Goal: Information Seeking & Learning: Learn about a topic

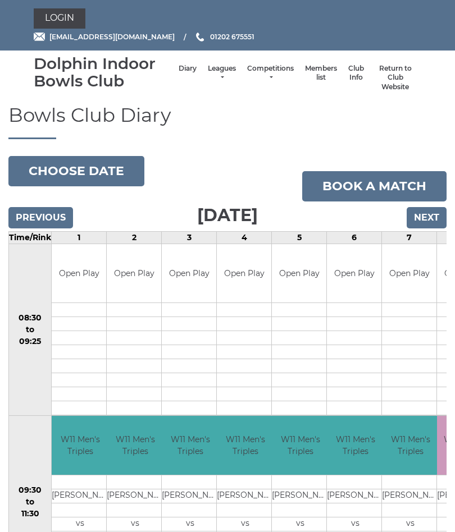
click at [213, 72] on link "Leagues" at bounding box center [222, 73] width 28 height 19
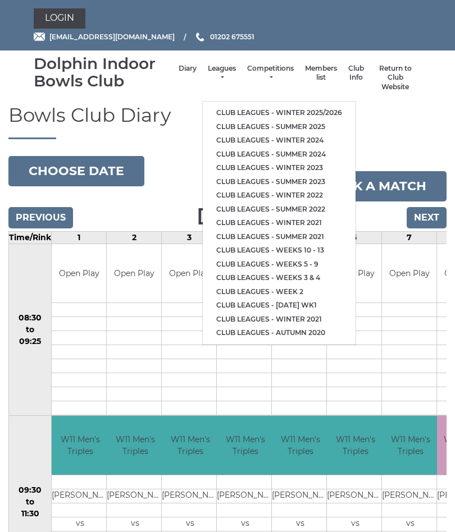
click at [316, 107] on link "Club leagues - Winter 2025/2026" at bounding box center [279, 113] width 153 height 14
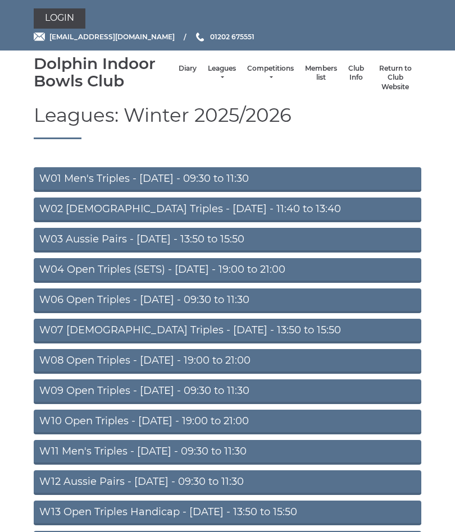
click at [245, 177] on link "W01 Men's Triples - Monday - 09:30 to 11:30" at bounding box center [228, 179] width 388 height 25
click at [206, 209] on link "W02 [DEMOGRAPHIC_DATA] Triples - [DATE] - 11:40 to 13:40" at bounding box center [228, 210] width 388 height 25
click at [132, 300] on link "W06 Open Triples - [DATE] - 09:30 to 11:30" at bounding box center [228, 301] width 388 height 25
click at [114, 326] on link "W07 Ladies Triples - Tuesday - 13:50 to 15:50" at bounding box center [228, 331] width 388 height 25
click at [218, 389] on link "W09 Open Triples - [DATE] - 09:30 to 11:30" at bounding box center [228, 392] width 388 height 25
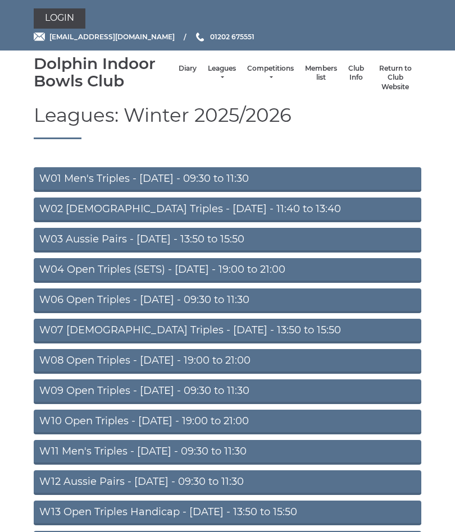
click at [179, 72] on link "Diary" at bounding box center [188, 69] width 18 height 10
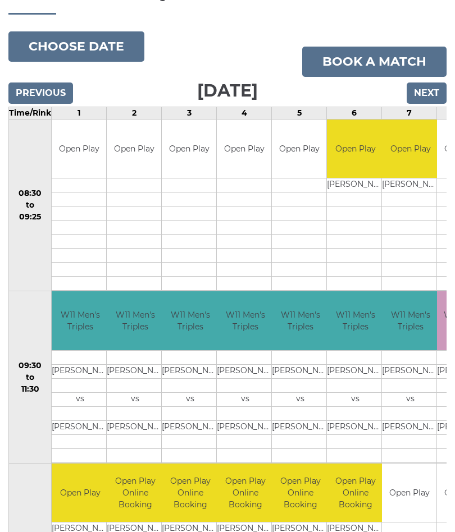
scroll to position [120, 0]
